Goal: Find specific page/section: Find specific page/section

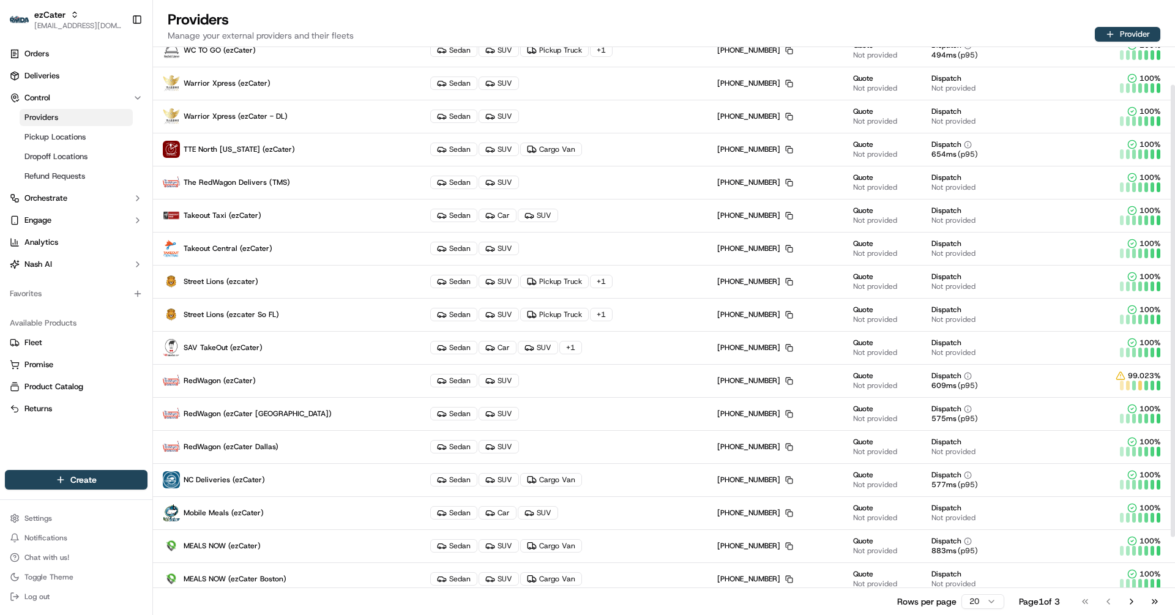
scroll to position [47, 0]
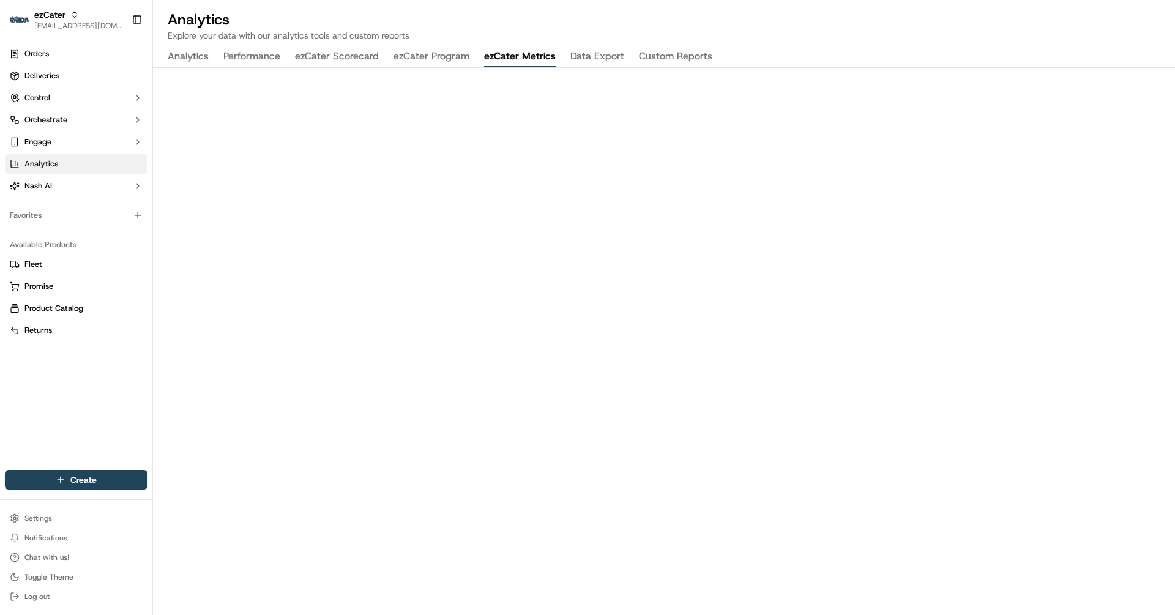
click at [440, 54] on button "ezCater Program" at bounding box center [431, 56] width 76 height 21
